Goal: Find specific page/section: Find specific page/section

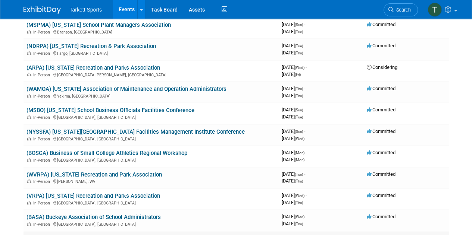
scroll to position [112, 0]
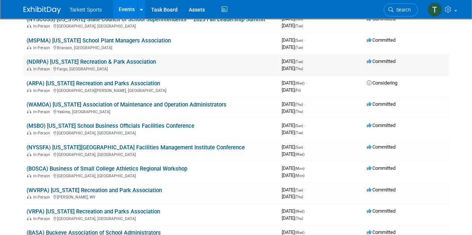
click at [114, 63] on link "(NDRPA) [US_STATE] Recreation & Park Association" at bounding box center [90, 62] width 129 height 7
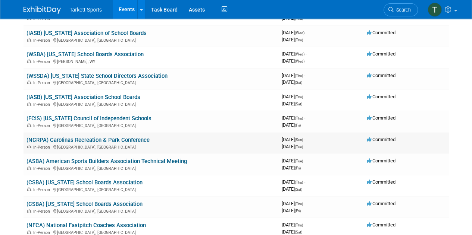
scroll to position [1119, 0]
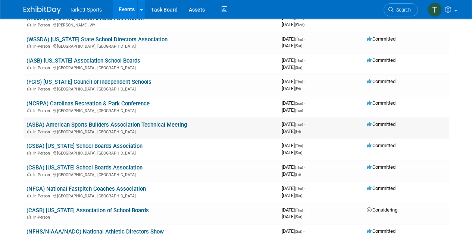
click at [119, 125] on link "(ASBA) American Sports Builders Association Technical Meeting" at bounding box center [106, 125] width 160 height 7
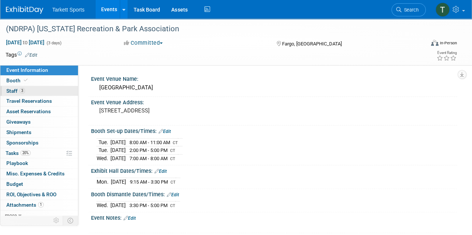
click at [11, 89] on span "Staff 3" at bounding box center [15, 91] width 19 height 6
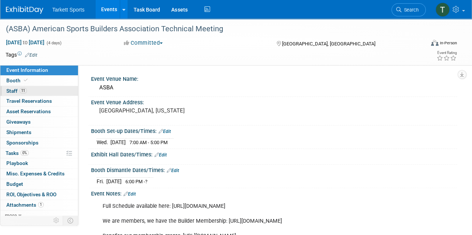
click at [12, 89] on span "Staff 11" at bounding box center [16, 91] width 21 height 6
